Goal: Information Seeking & Learning: Find specific fact

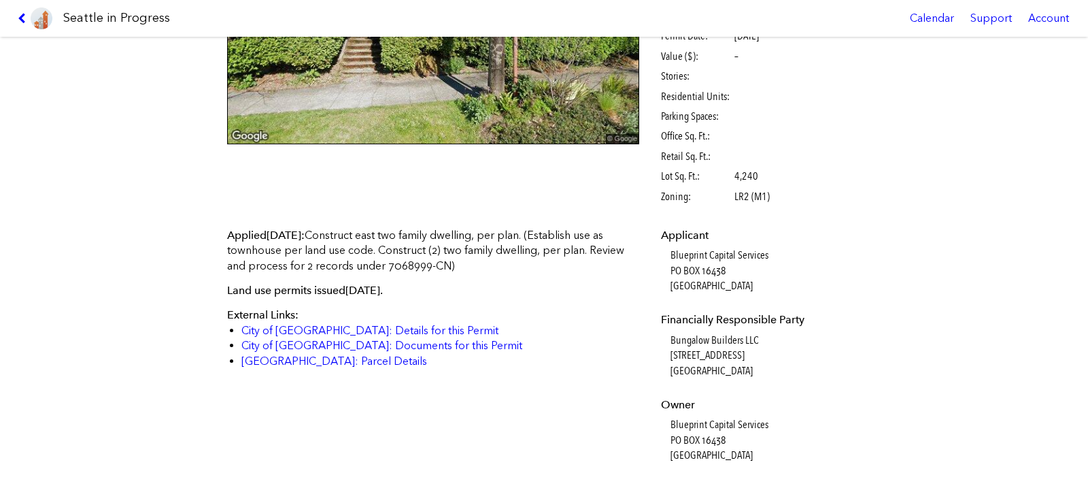
scroll to position [234, 0]
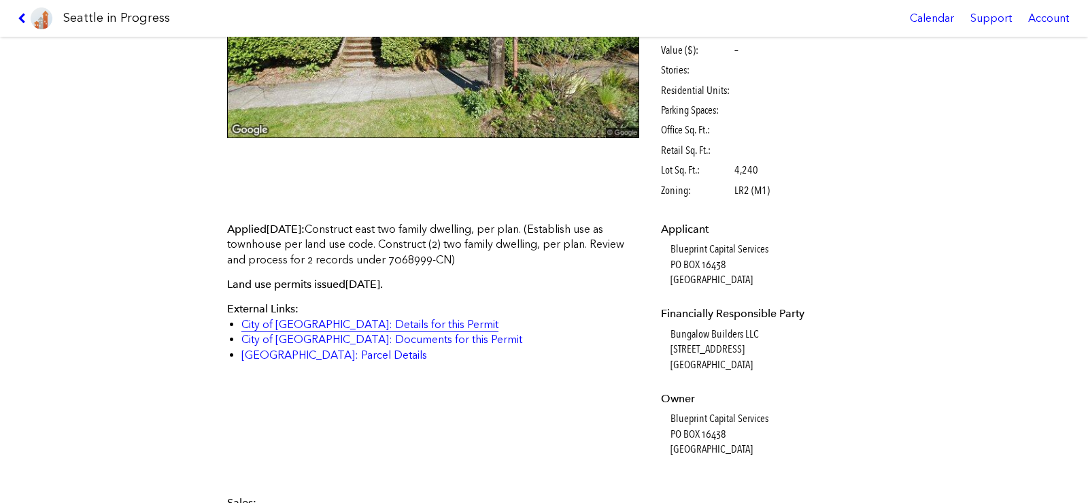
click at [371, 325] on link "City of [GEOGRAPHIC_DATA]: Details for this Permit" at bounding box center [369, 324] width 257 height 13
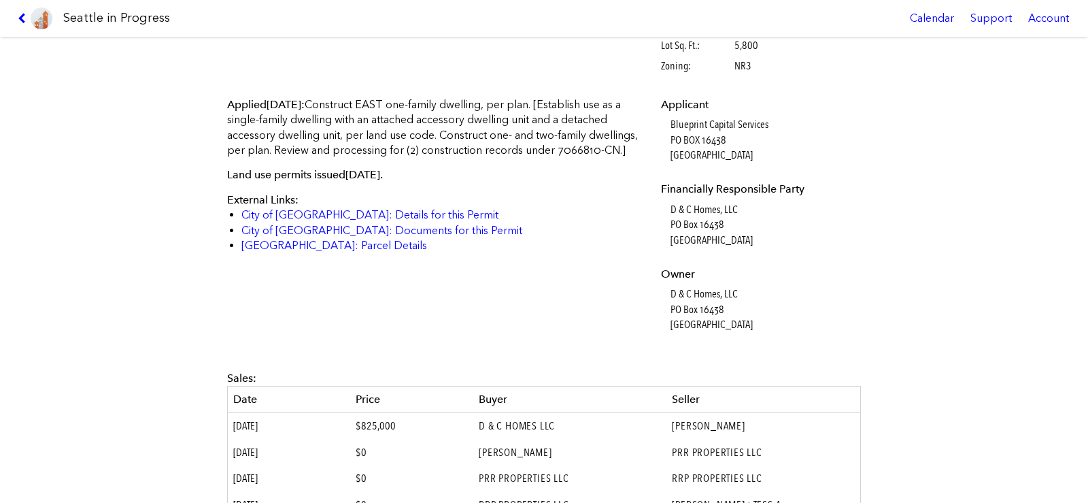
scroll to position [357, 0]
drag, startPoint x: 350, startPoint y: 221, endPoint x: 345, endPoint y: 229, distance: 8.9
click at [345, 229] on div "Applied [DATE] : Construct EAST one-family dwelling, per plan. [Establish use a…" at bounding box center [433, 177] width 412 height 156
click at [345, 222] on link "City of [GEOGRAPHIC_DATA]: Details for this Permit" at bounding box center [369, 215] width 257 height 13
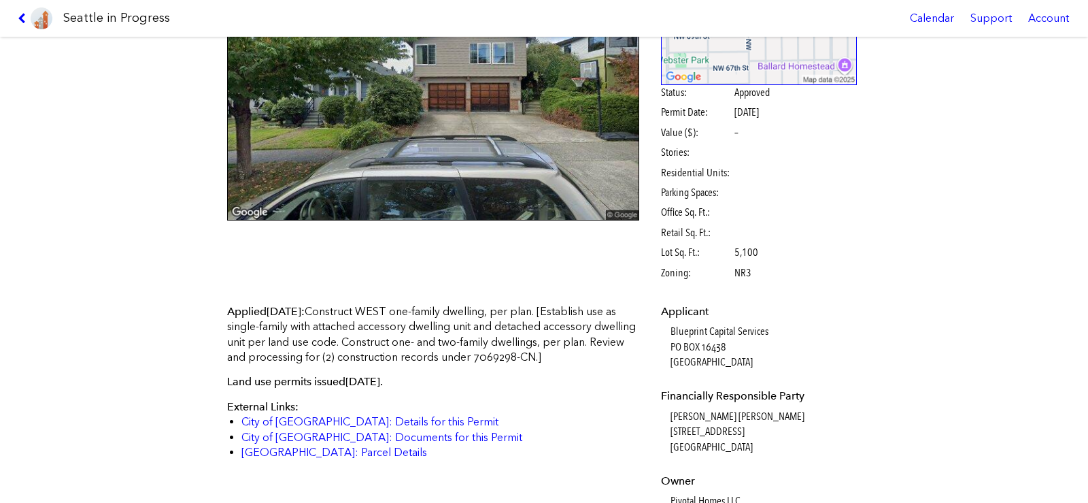
scroll to position [195, 0]
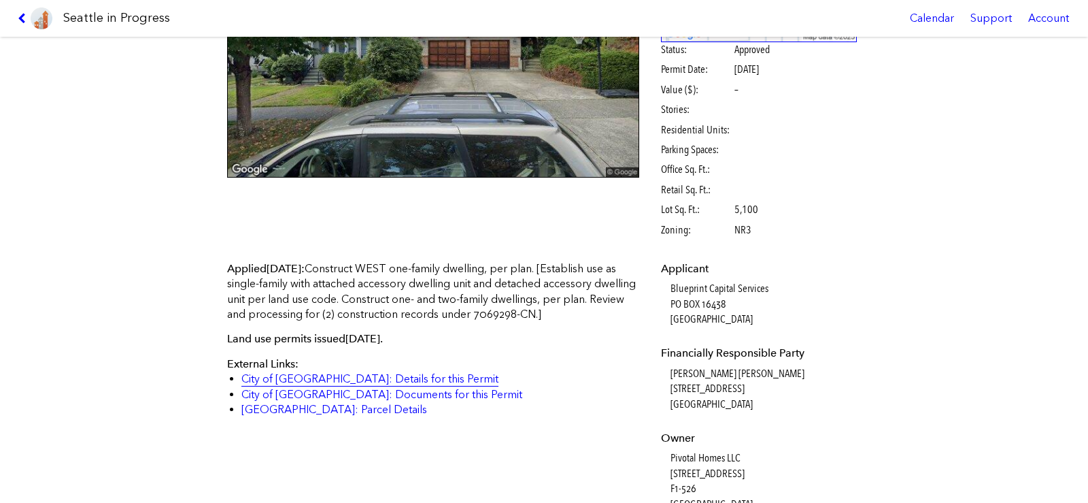
click at [367, 377] on link "City of [GEOGRAPHIC_DATA]: Details for this Permit" at bounding box center [369, 378] width 257 height 13
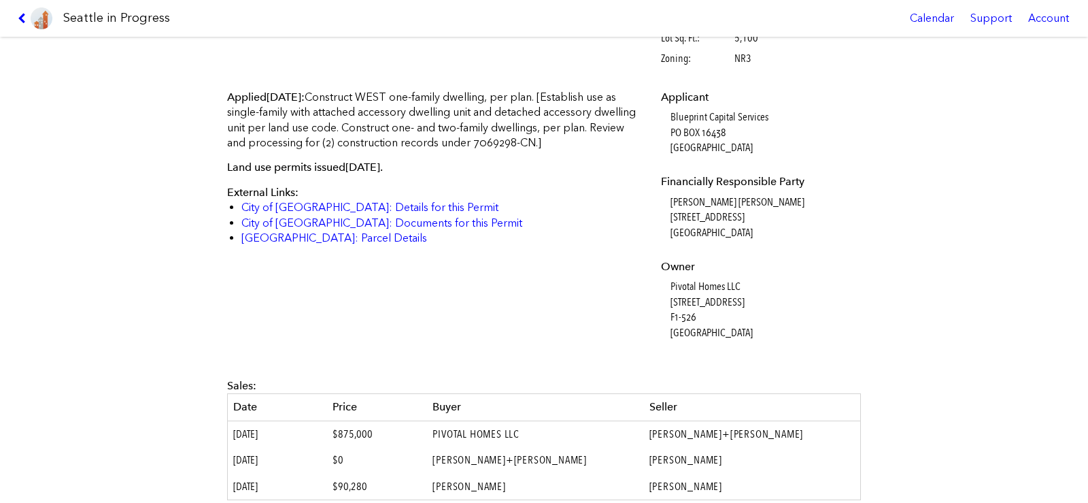
scroll to position [367, 0]
